Goal: Information Seeking & Learning: Learn about a topic

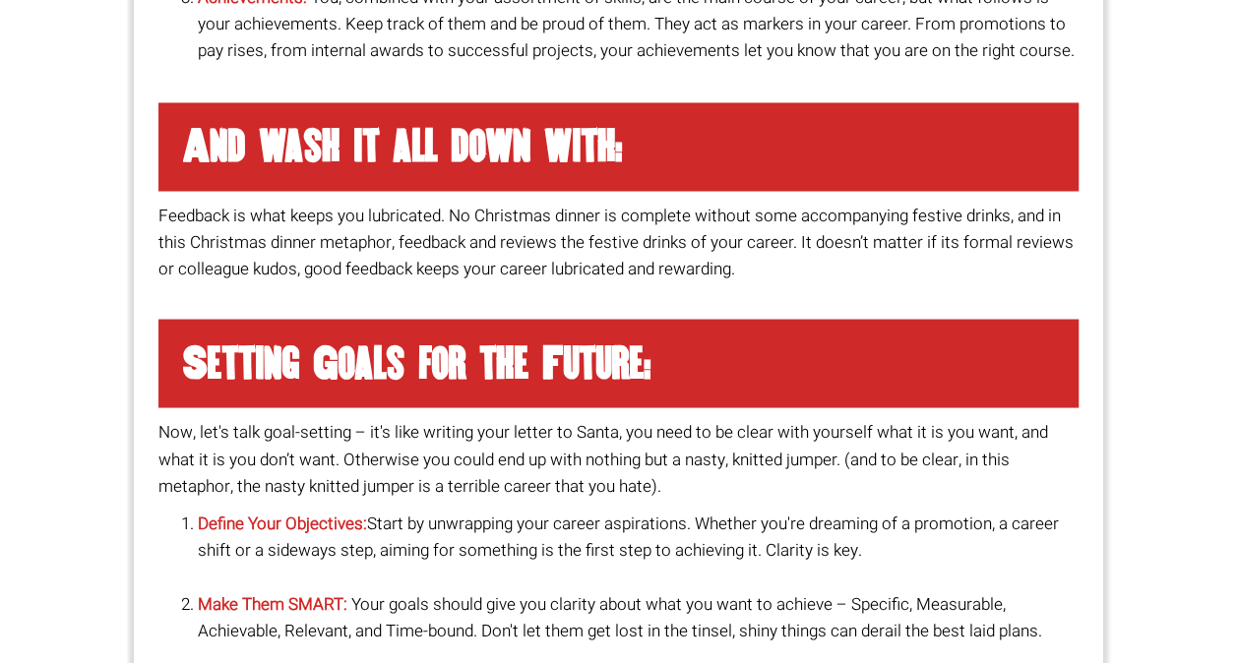
scroll to position [1771, 0]
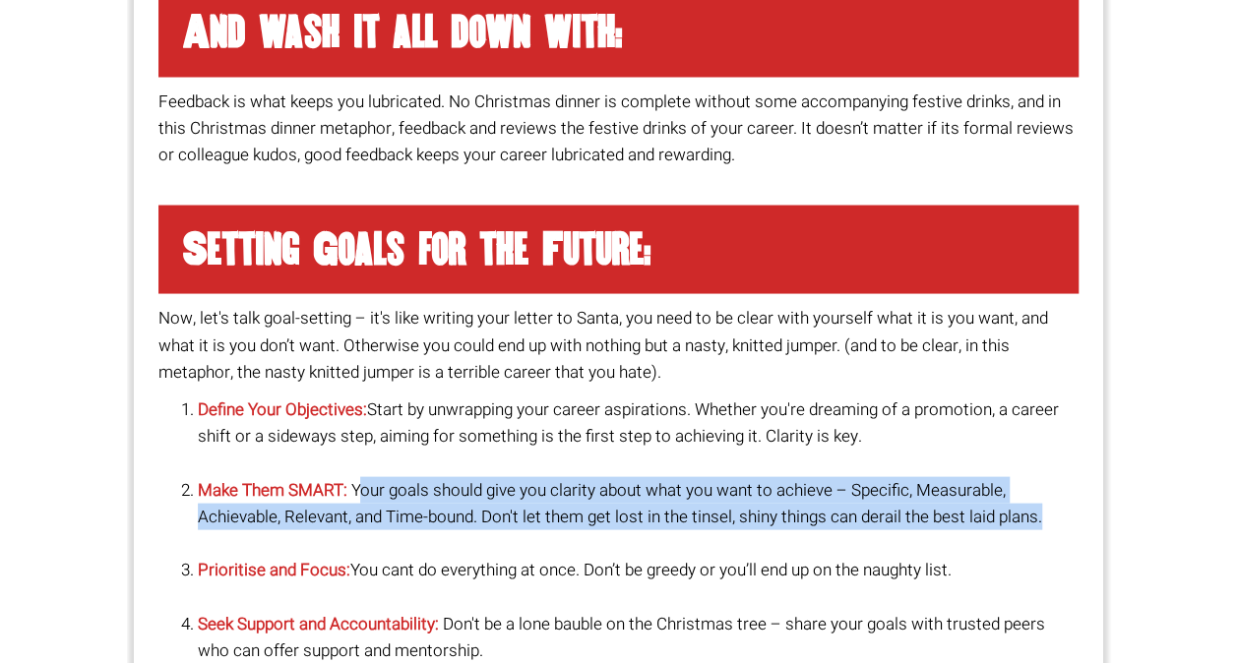
drag, startPoint x: 358, startPoint y: 490, endPoint x: 1065, endPoint y: 513, distance: 706.8
click at [1065, 513] on li "Make Them SMART: Your goals should give you clarity about what you want to achi…" at bounding box center [638, 516] width 881 height 81
copy li "our goals should give you clarity about what you want to achieve – Specific, Me…"
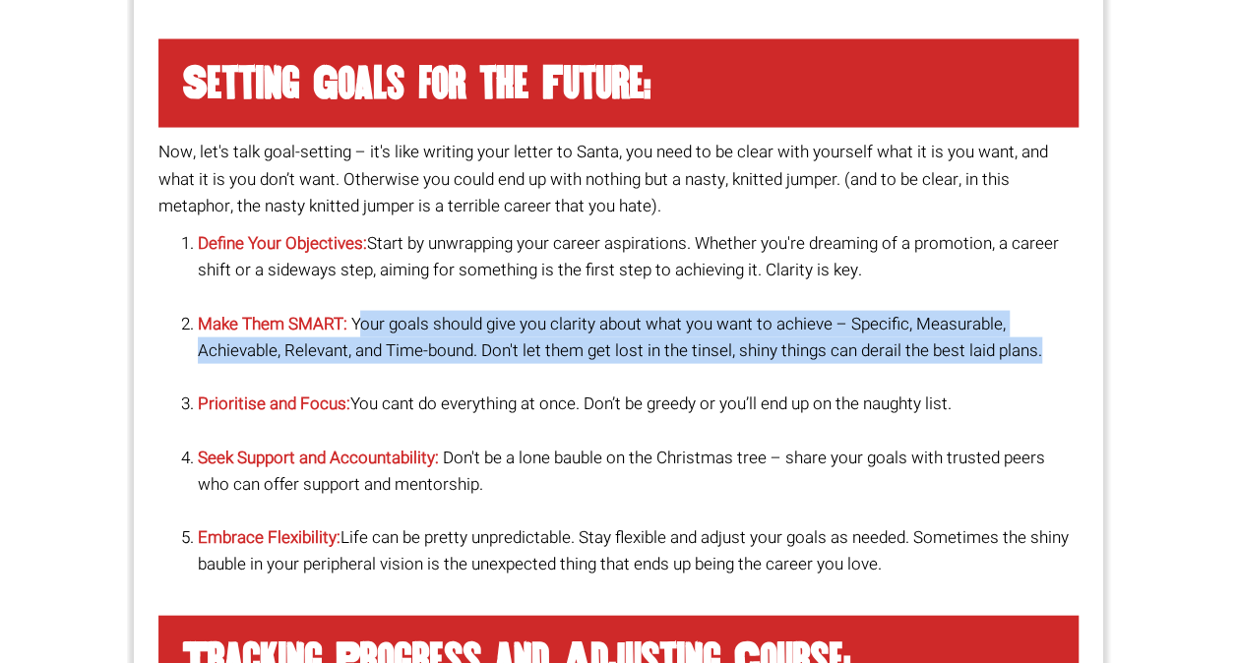
scroll to position [1968, 0]
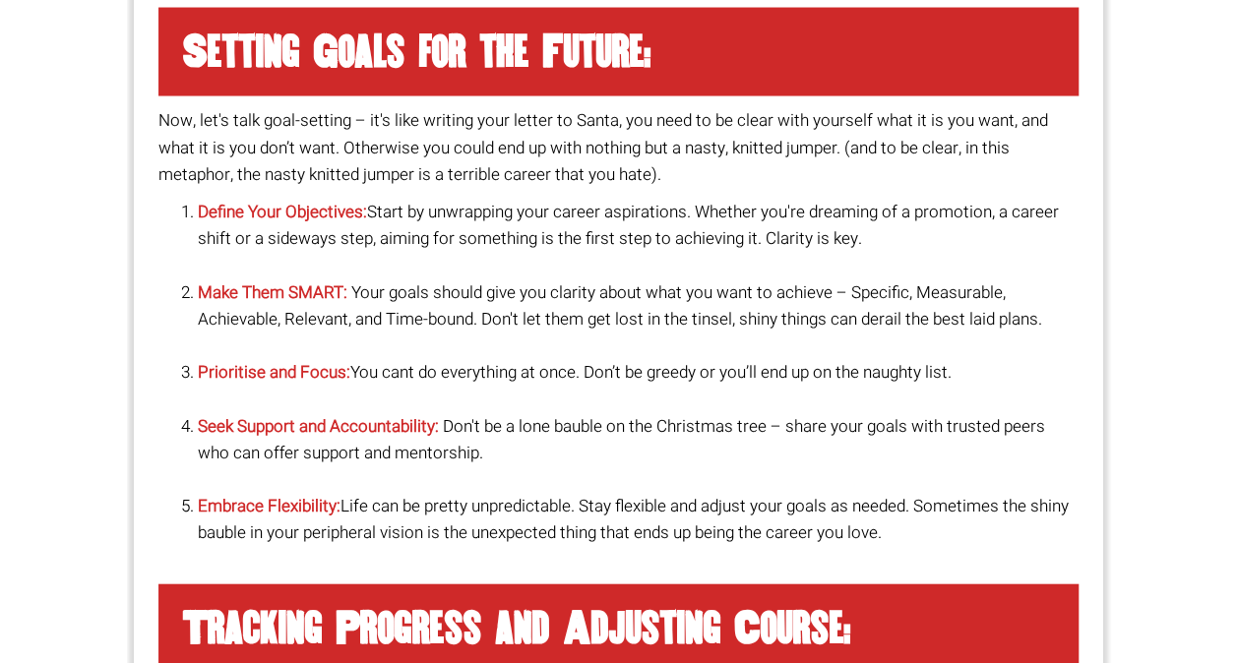
click at [665, 483] on li "Seek Support and Accountability: Don't be a lone bauble on the Christmas tree –…" at bounding box center [638, 453] width 881 height 81
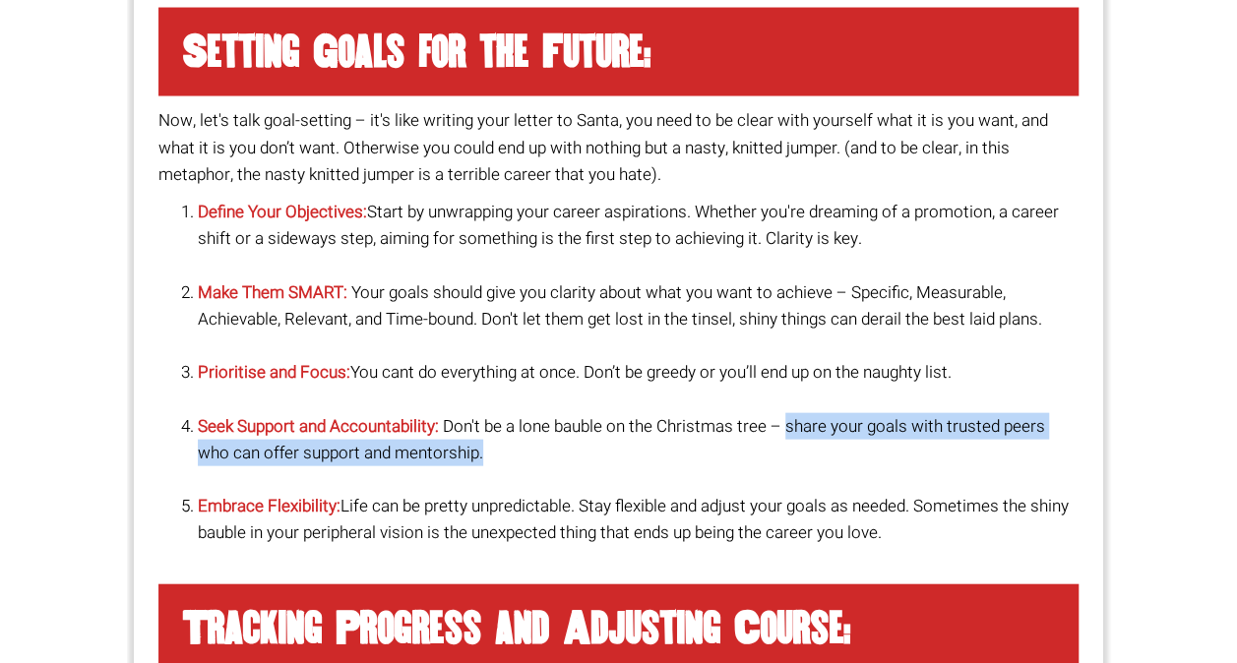
drag, startPoint x: 790, startPoint y: 419, endPoint x: 821, endPoint y: 464, distance: 54.6
click at [821, 464] on li "Seek Support and Accountability: Don't be a lone bauble on the Christmas tree –…" at bounding box center [638, 453] width 881 height 81
copy li "share your goals with trusted peers who can offer support and mentorship."
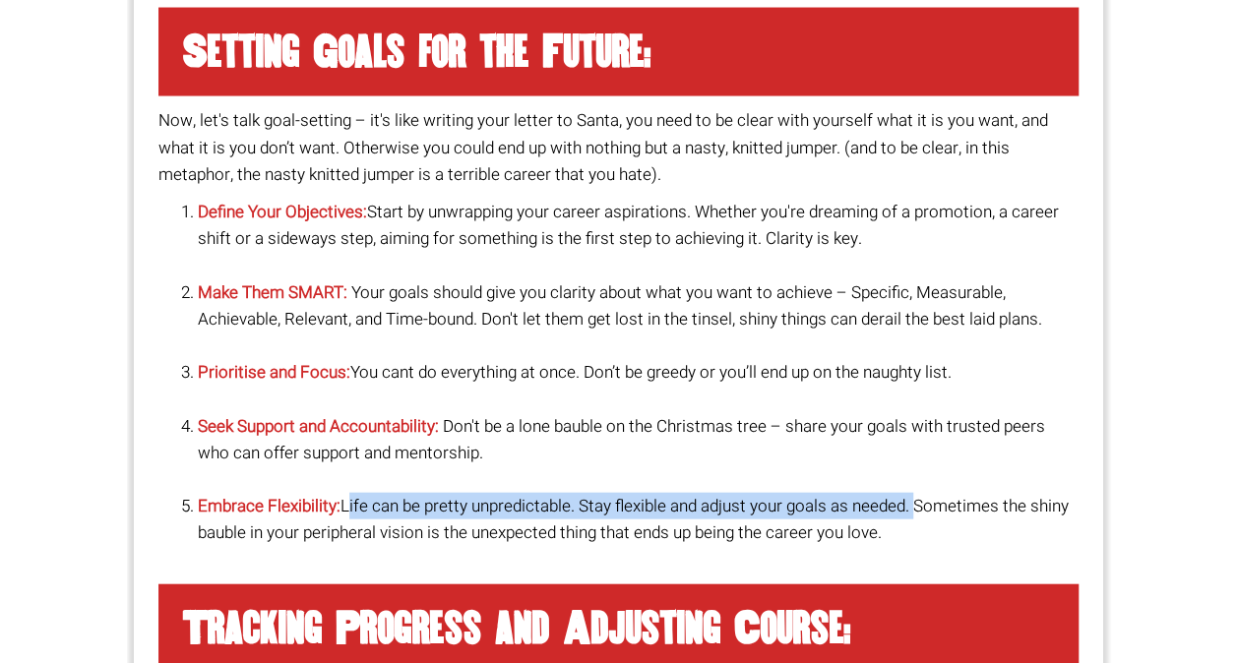
drag, startPoint x: 342, startPoint y: 510, endPoint x: 914, endPoint y: 516, distance: 571.6
click at [914, 516] on li "Embrace Flexibility: Life can be pretty unpredictable. Stay flexible and adjust…" at bounding box center [638, 533] width 881 height 81
copy li "Life can be pretty unpredictable. Stay flexible and adjust your goals as needed."
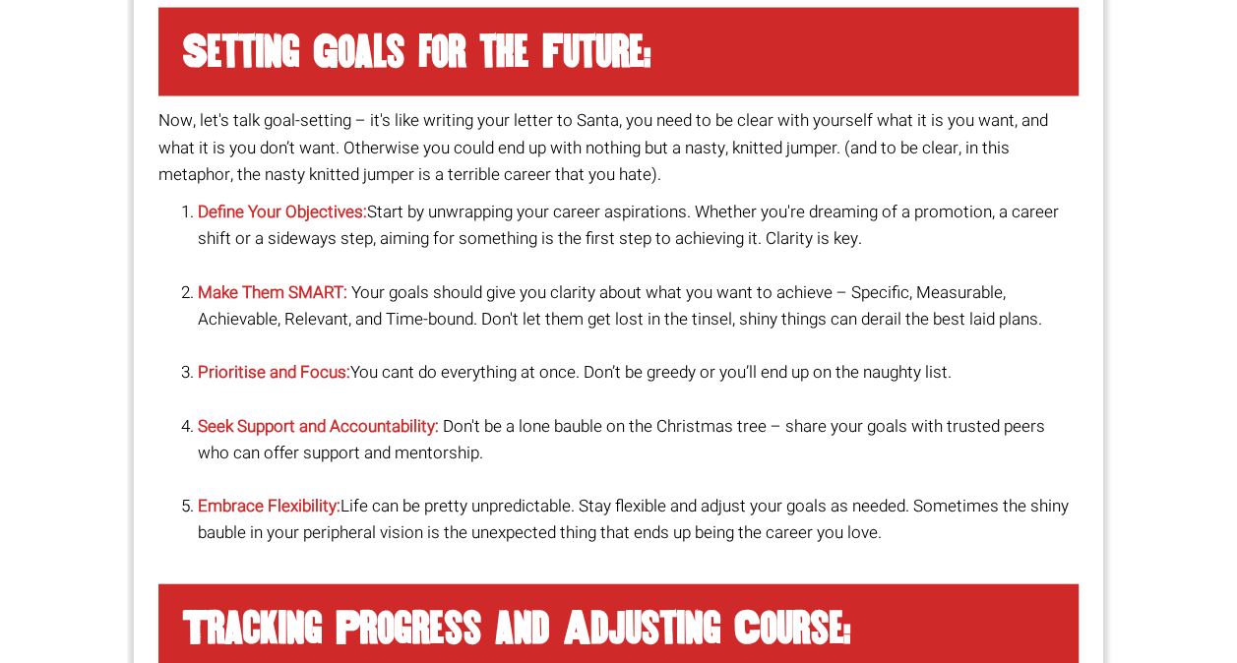
click at [510, 415] on li "Seek Support and Accountability: Don't be a lone bauble on the Christmas tree –…" at bounding box center [638, 453] width 881 height 81
drag, startPoint x: 238, startPoint y: 423, endPoint x: 454, endPoint y: 429, distance: 215.5
click at [454, 429] on li "Seek Support and Accountability: Don't be a lone bauble on the Christmas tree –…" at bounding box center [638, 453] width 881 height 81
copy li "Support and Accountability: D"
